Goal: Information Seeking & Learning: Find specific fact

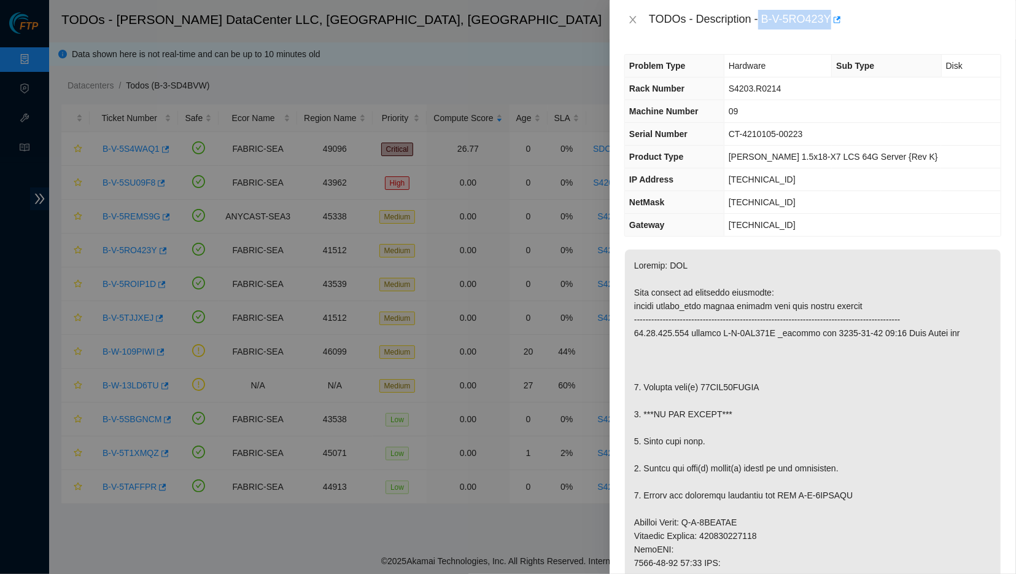
drag, startPoint x: 756, startPoint y: 18, endPoint x: 822, endPoint y: 19, distance: 66.3
click at [822, 19] on div "TODOs - Description - B-V-5RO423Y" at bounding box center [825, 20] width 353 height 20
copy div "B-V-5RO423Y"
click at [531, 493] on div at bounding box center [508, 287] width 1016 height 574
click at [630, 21] on icon "close" at bounding box center [633, 20] width 10 height 10
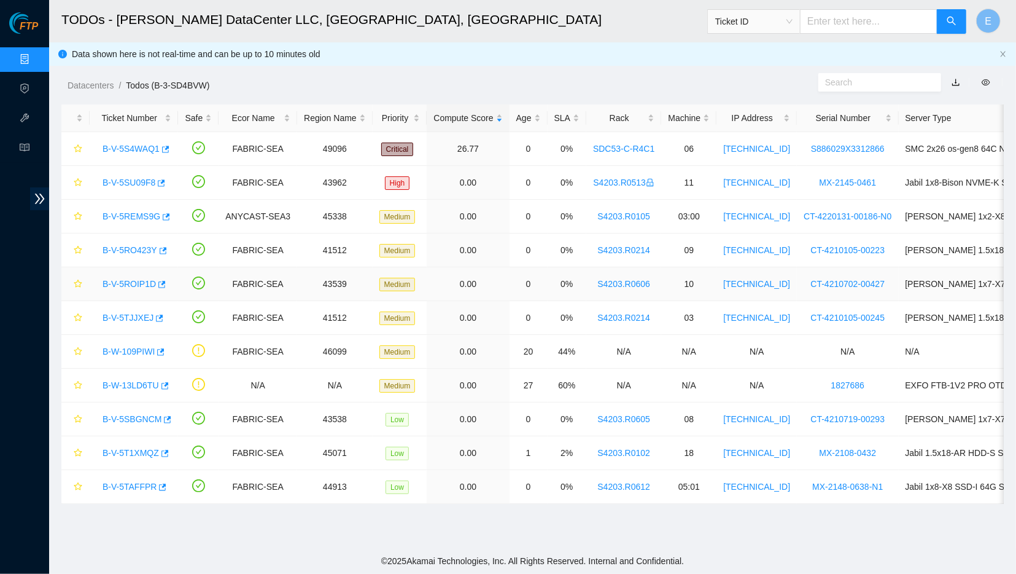
click at [133, 285] on link "B-V-5ROIP1D" at bounding box center [129, 284] width 53 height 10
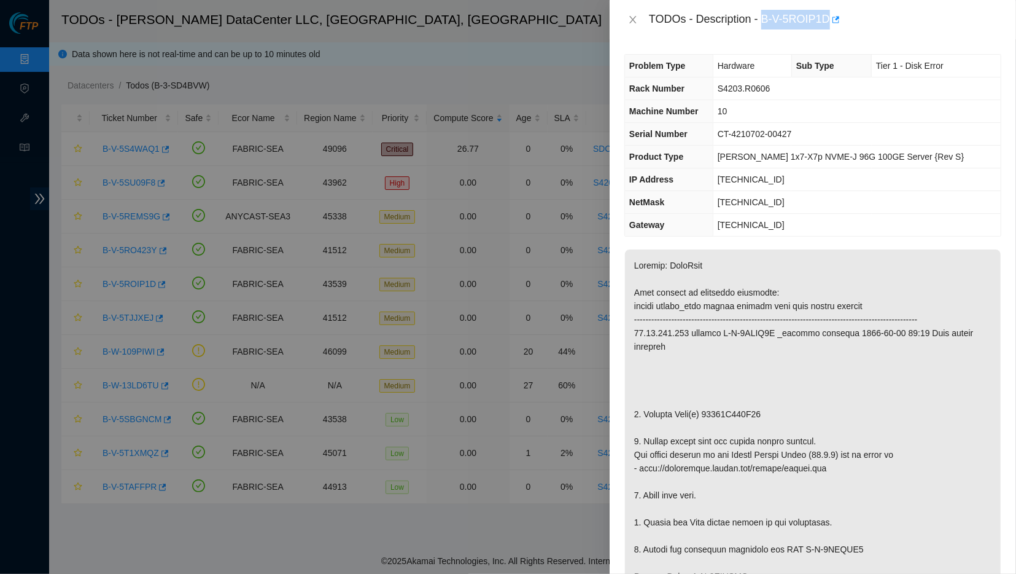
drag, startPoint x: 758, startPoint y: 19, endPoint x: 822, endPoint y: 22, distance: 64.6
click at [822, 22] on div "TODOs - Description - B-V-5ROIP1D" at bounding box center [825, 20] width 353 height 20
copy div "B-V-5ROIP1D"
click at [633, 19] on icon "close" at bounding box center [632, 19] width 7 height 7
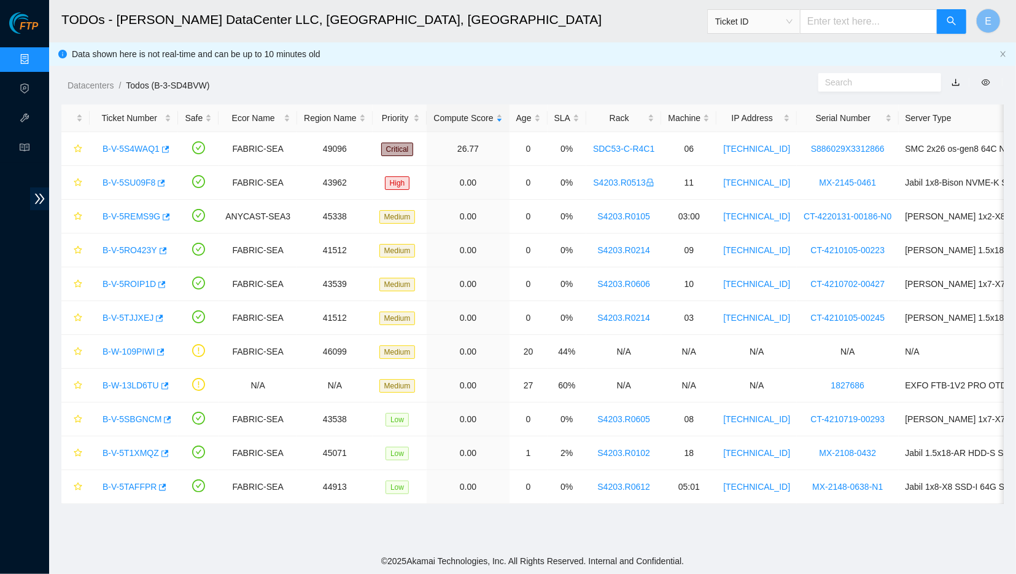
click at [530, 28] on h2 "TODOs - [PERSON_NAME] DataCenter LLC, [GEOGRAPHIC_DATA], [GEOGRAPHIC_DATA]" at bounding box center [408, 19] width 695 height 39
